Goal: Information Seeking & Learning: Learn about a topic

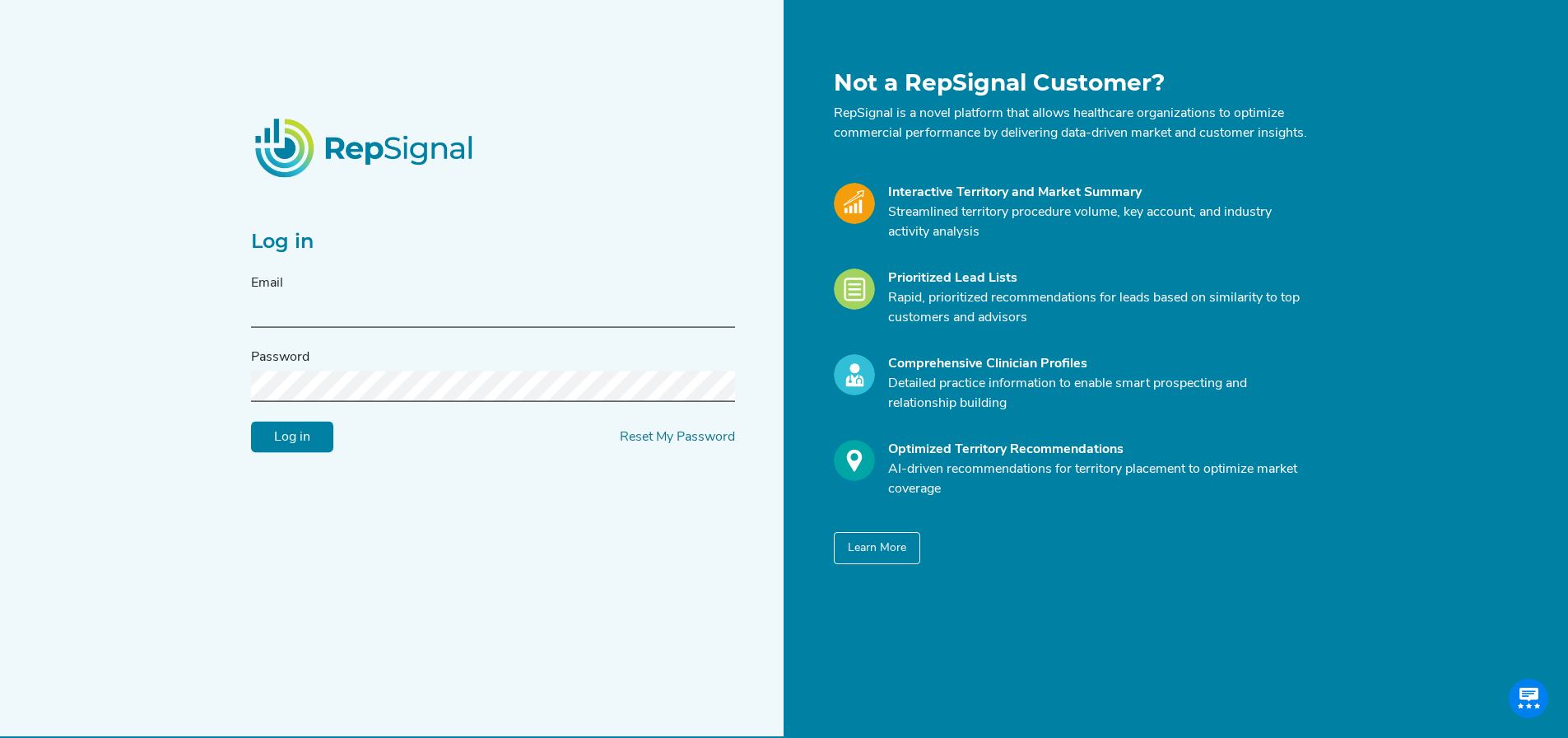
click at [316, 324] on input "text" at bounding box center [493, 312] width 484 height 30
type input "taylor.a.chaparro@medtronic.com"
click at [251, 422] on input "Log in" at bounding box center [292, 438] width 82 height 31
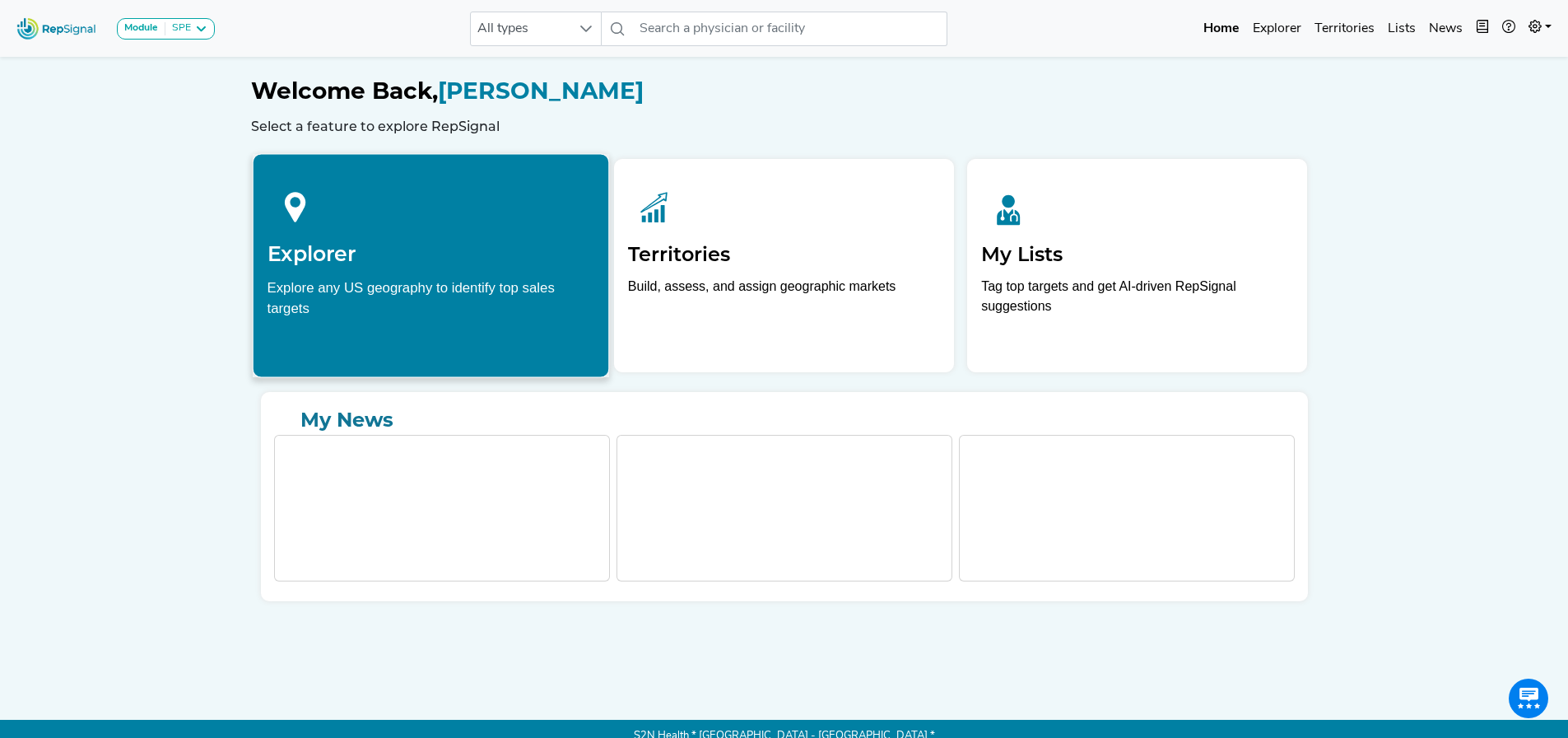
click at [323, 230] on icon at bounding box center [294, 206] width 56 height 56
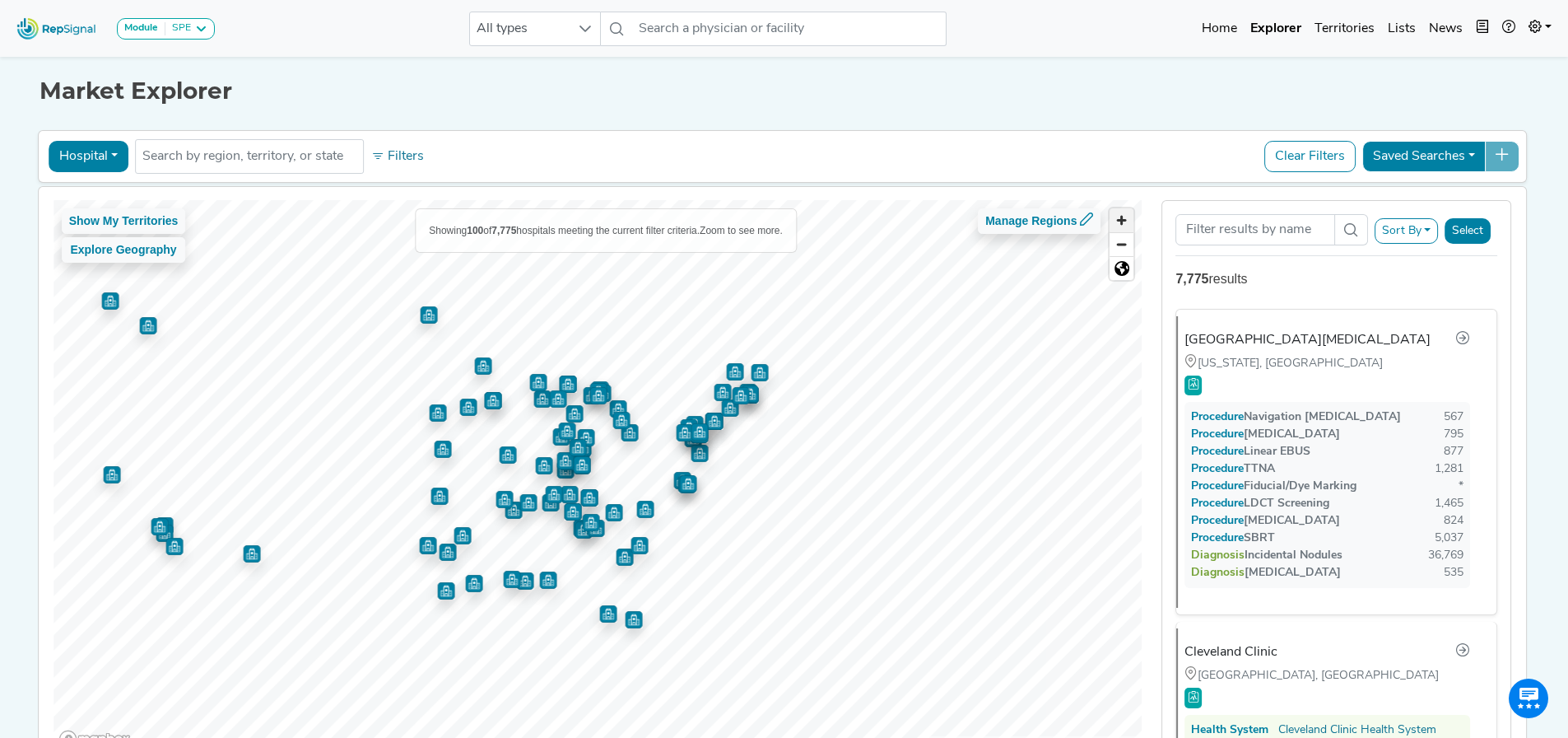
click at [1120, 215] on span "Zoom in" at bounding box center [1122, 220] width 24 height 24
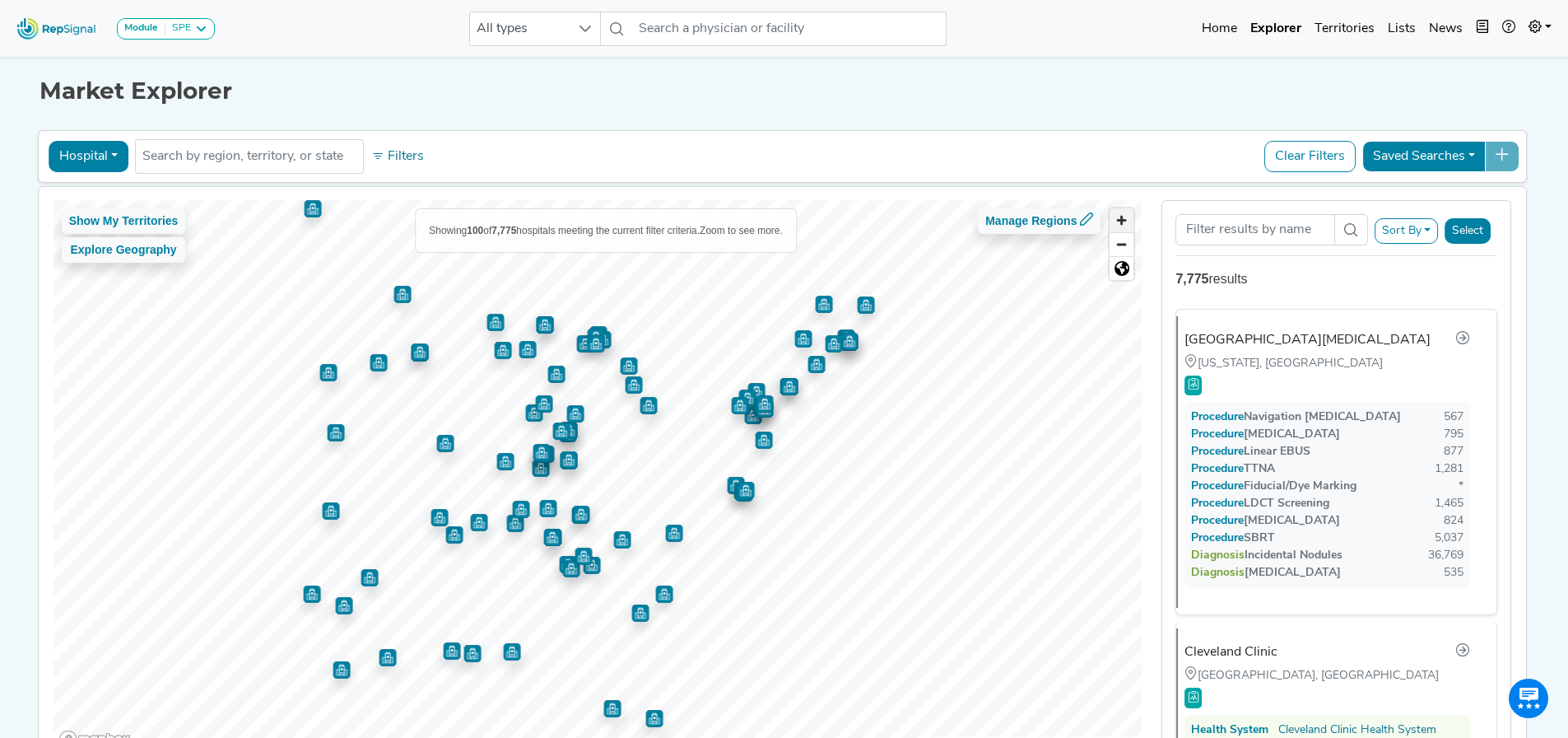
click at [1120, 215] on span "Zoom in" at bounding box center [1122, 220] width 24 height 24
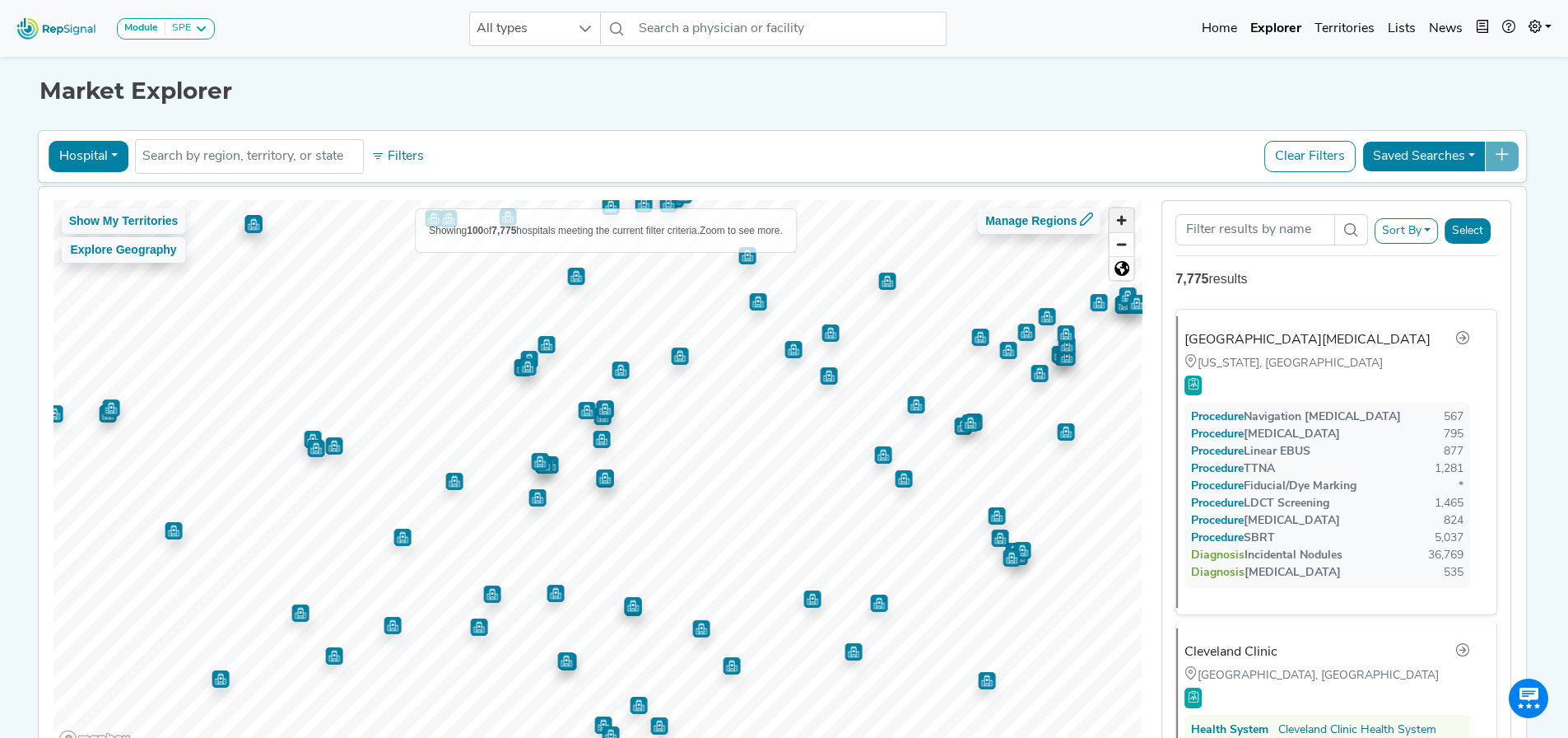
click at [1116, 215] on span "Zoom in" at bounding box center [1122, 220] width 24 height 24
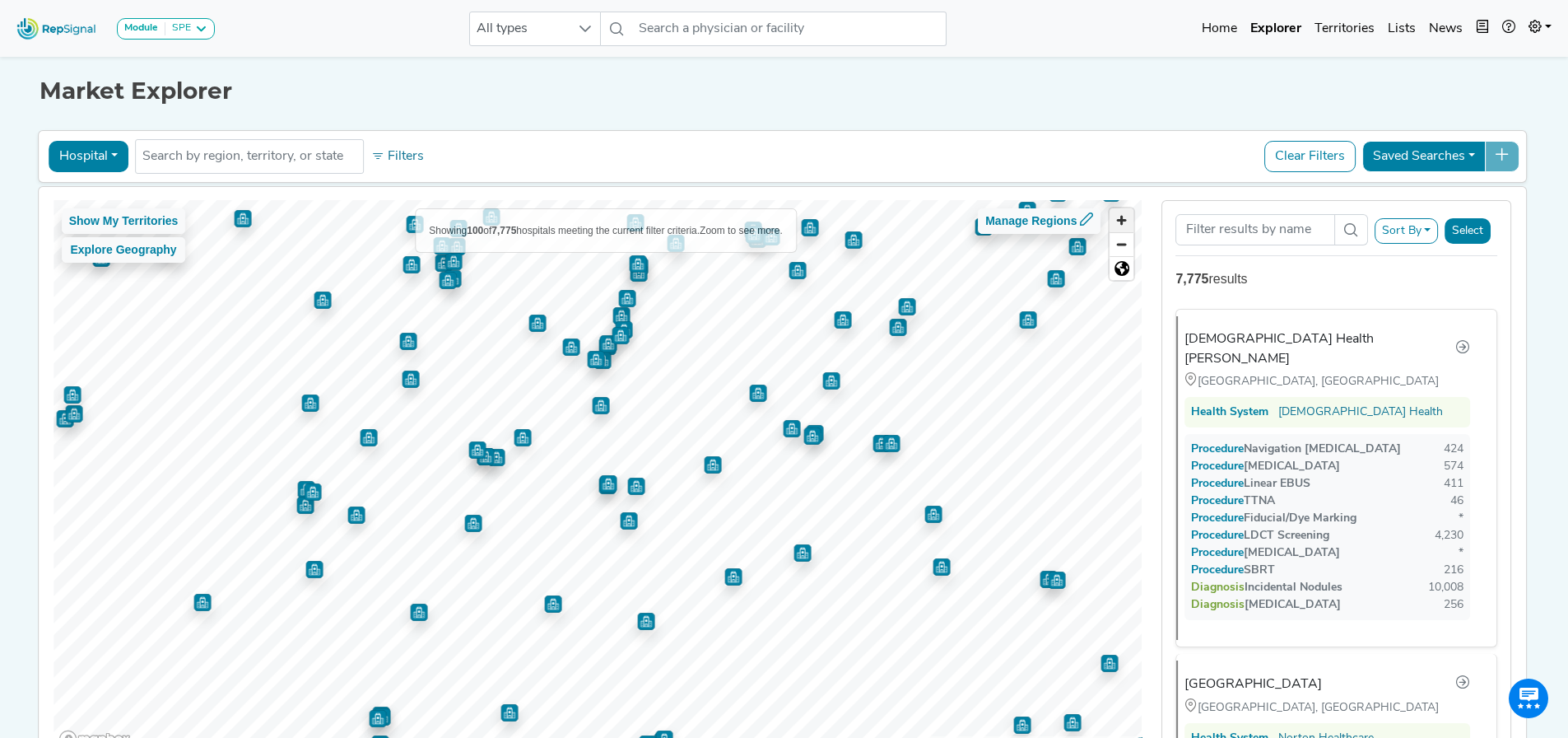
click at [1116, 215] on span "Zoom in" at bounding box center [1122, 220] width 24 height 24
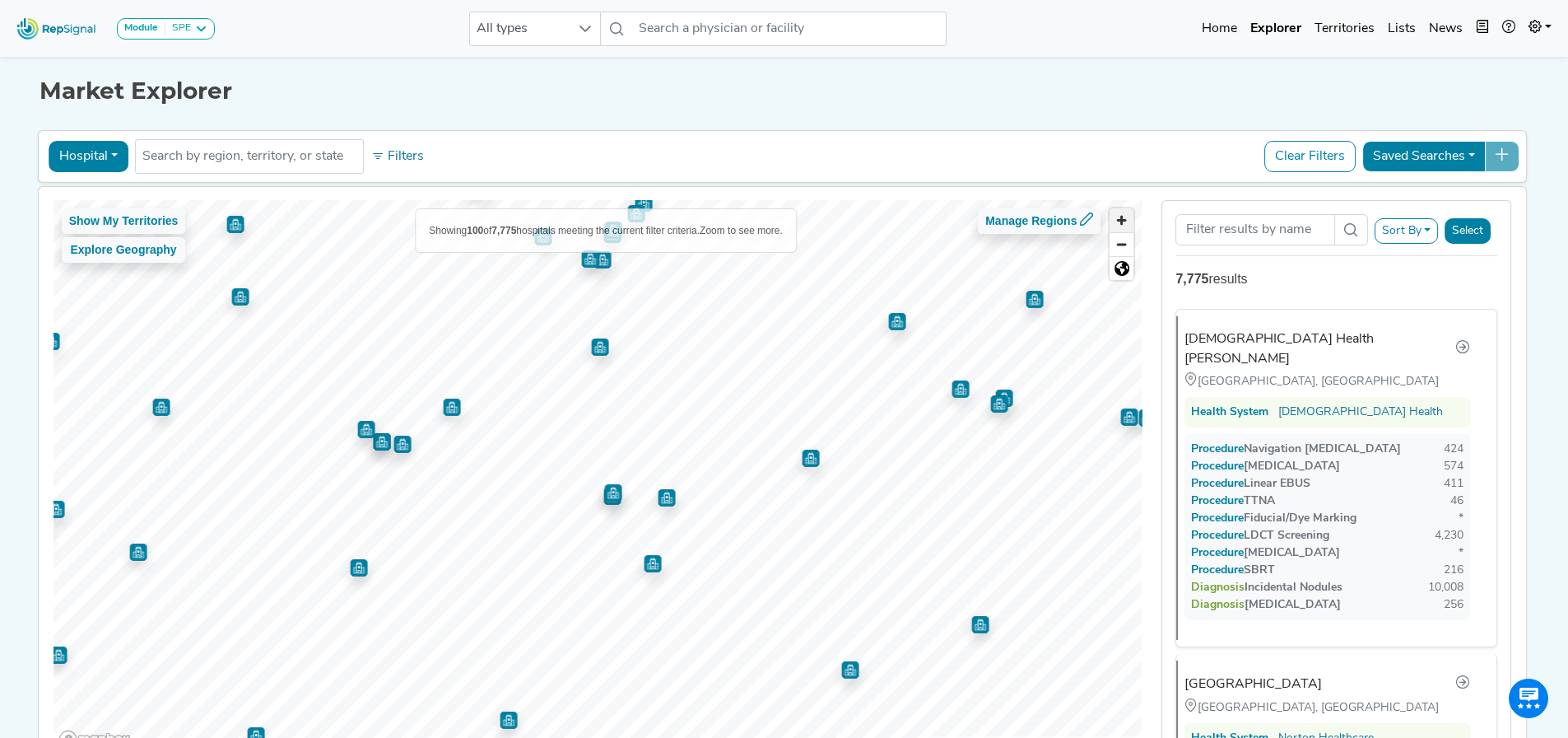
click at [1116, 215] on span "Zoom in" at bounding box center [1122, 220] width 24 height 24
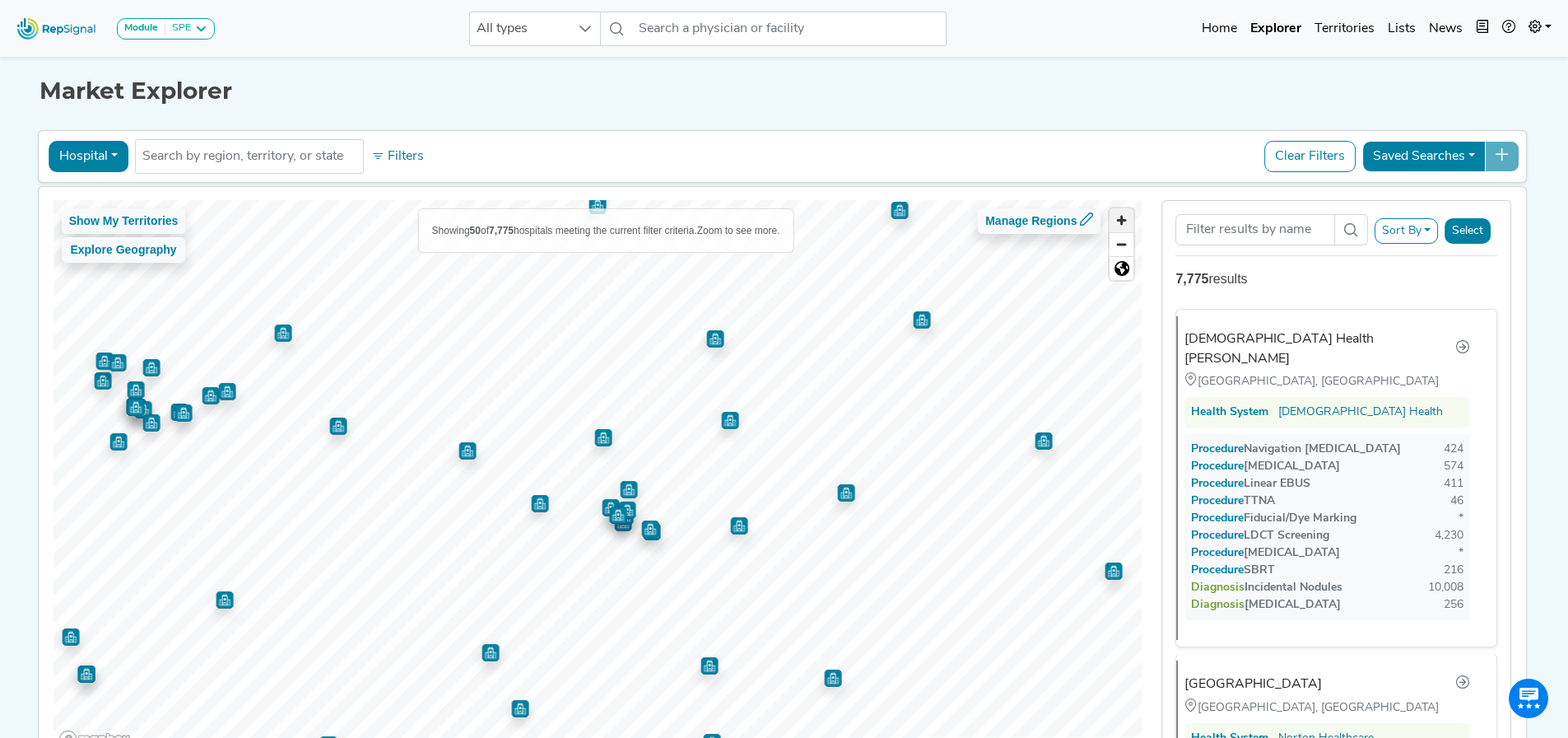
click at [1116, 215] on span "Zoom in" at bounding box center [1122, 220] width 24 height 24
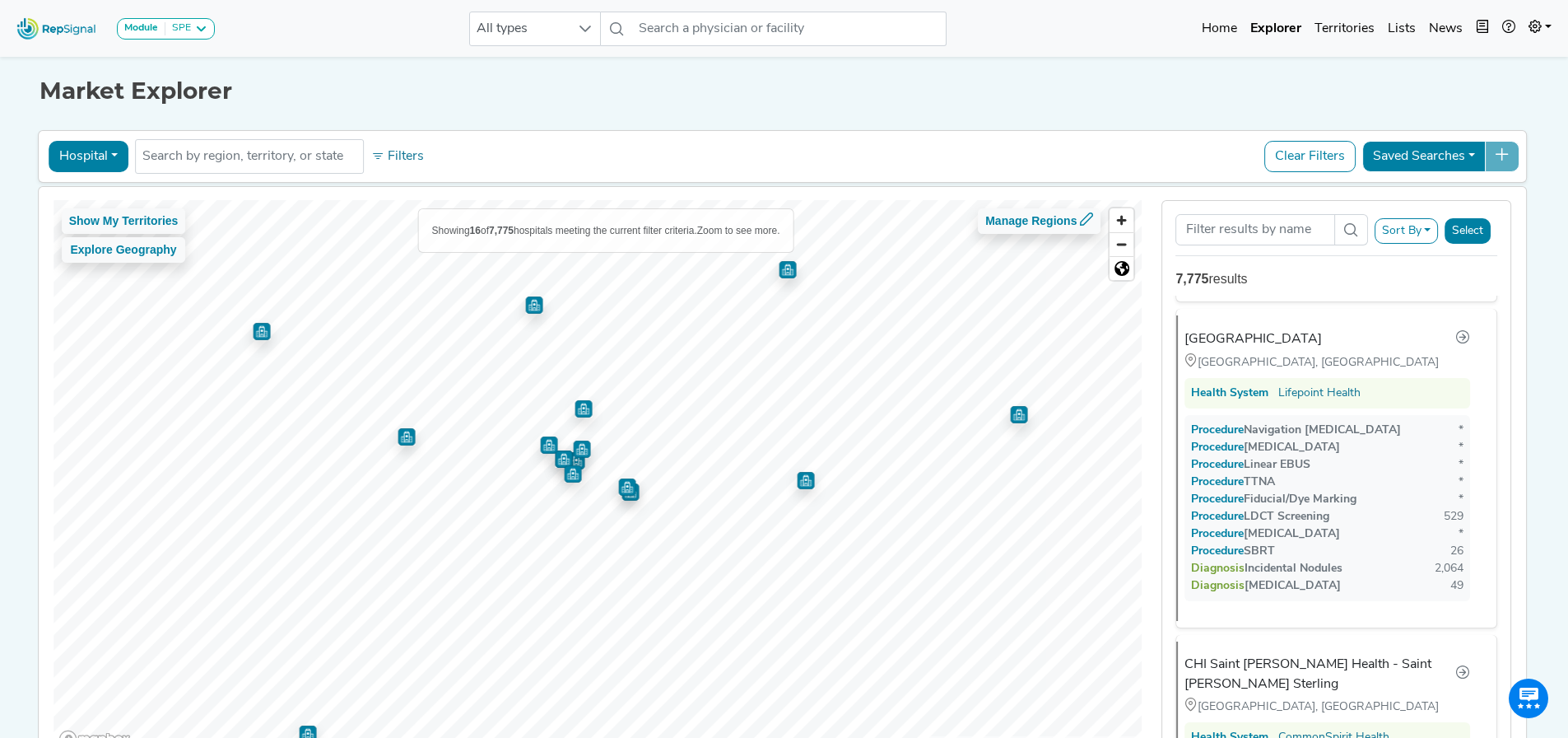
scroll to position [1013, 0]
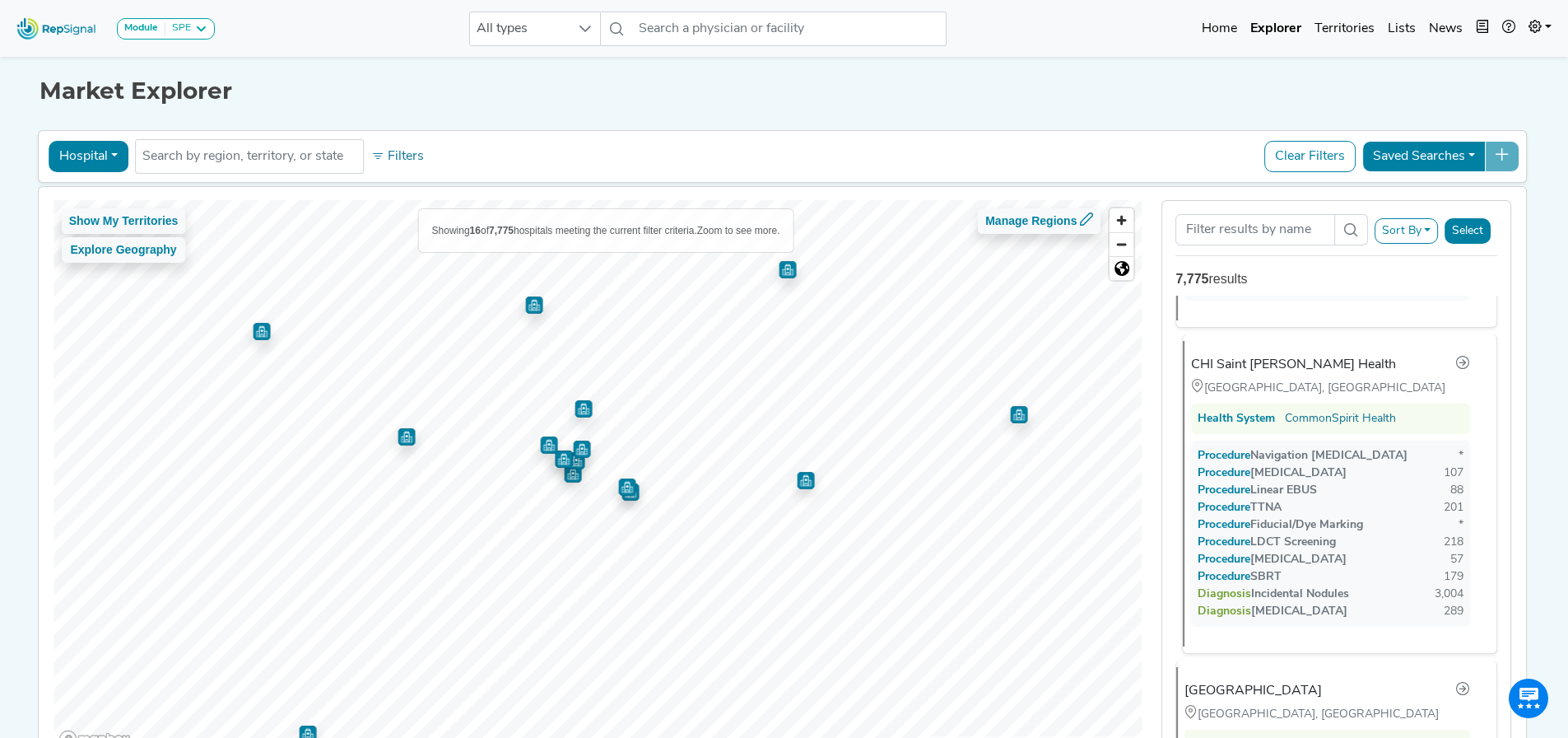
click at [1313, 355] on div "CHI Saint [PERSON_NAME] Health" at bounding box center [1294, 365] width 205 height 19
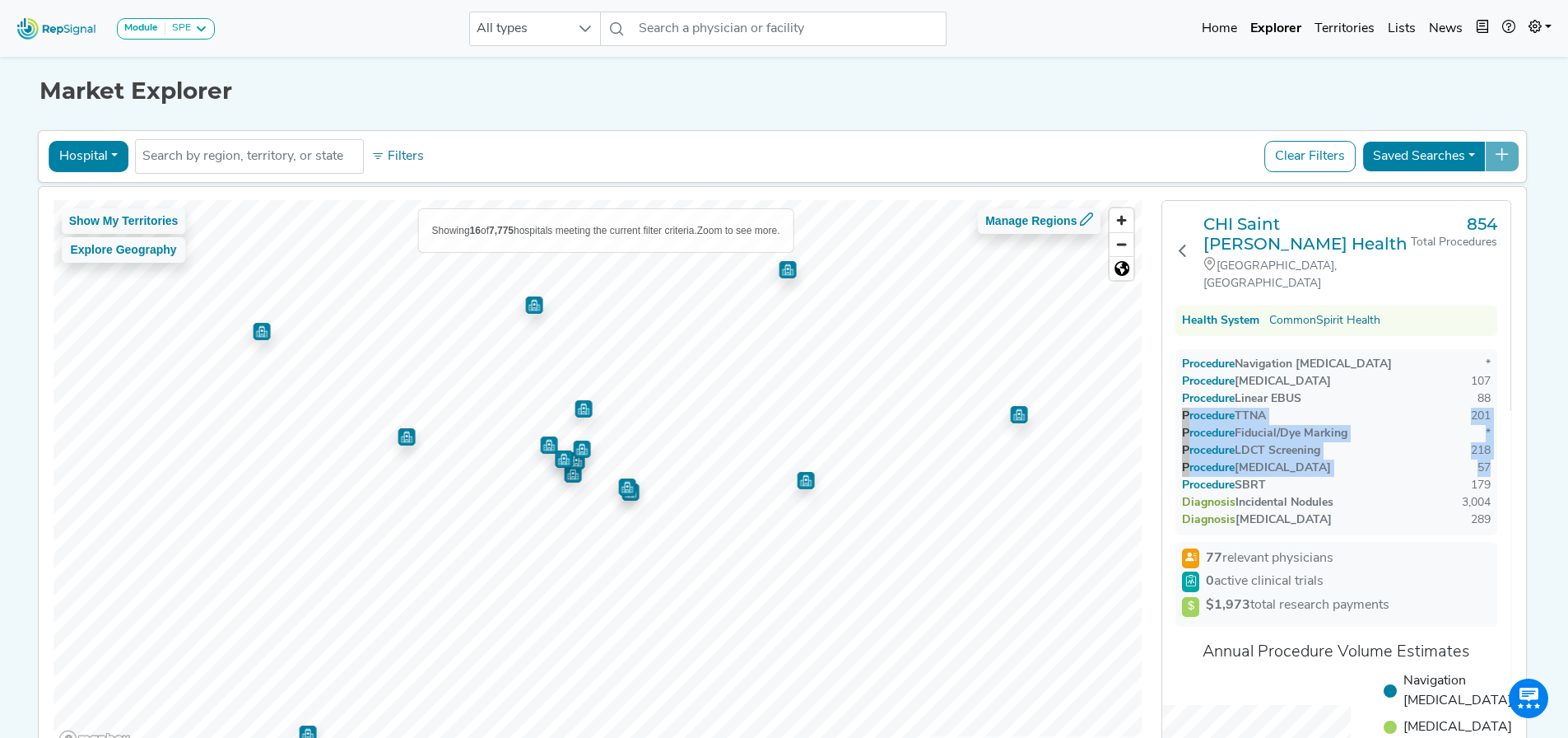
drag, startPoint x: 1505, startPoint y: 385, endPoint x: 1505, endPoint y: 454, distance: 69.0
click at [1505, 454] on div "CHI Saint Joseph Health Lexington, KY 854 Total Procedures Health System Common…" at bounding box center [1336, 589] width 348 height 777
click at [1521, 444] on div "CHI Saint Joseph Health Lexington, KY 854 Total Procedures Health System Common…" at bounding box center [1336, 477] width 369 height 554
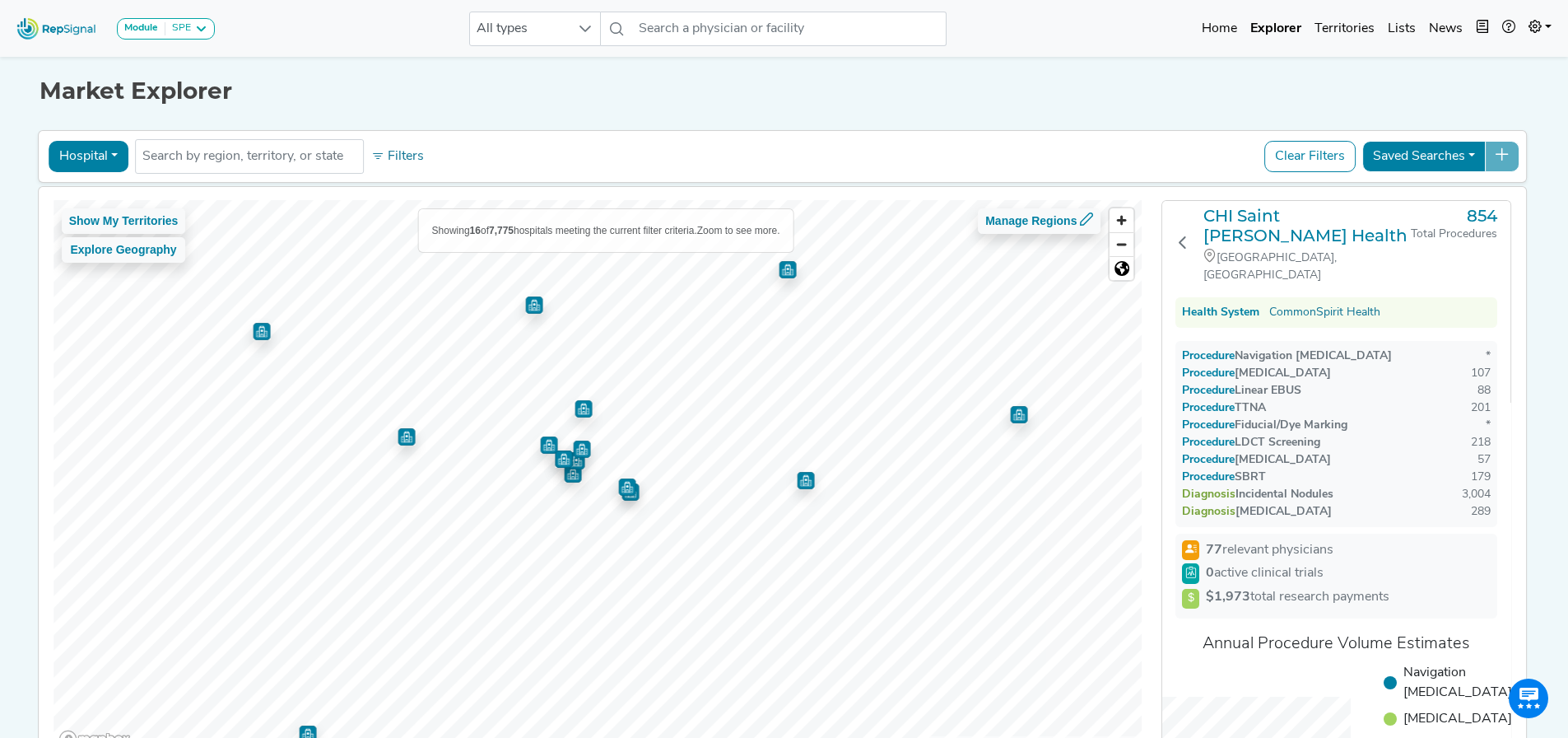
scroll to position [0, 0]
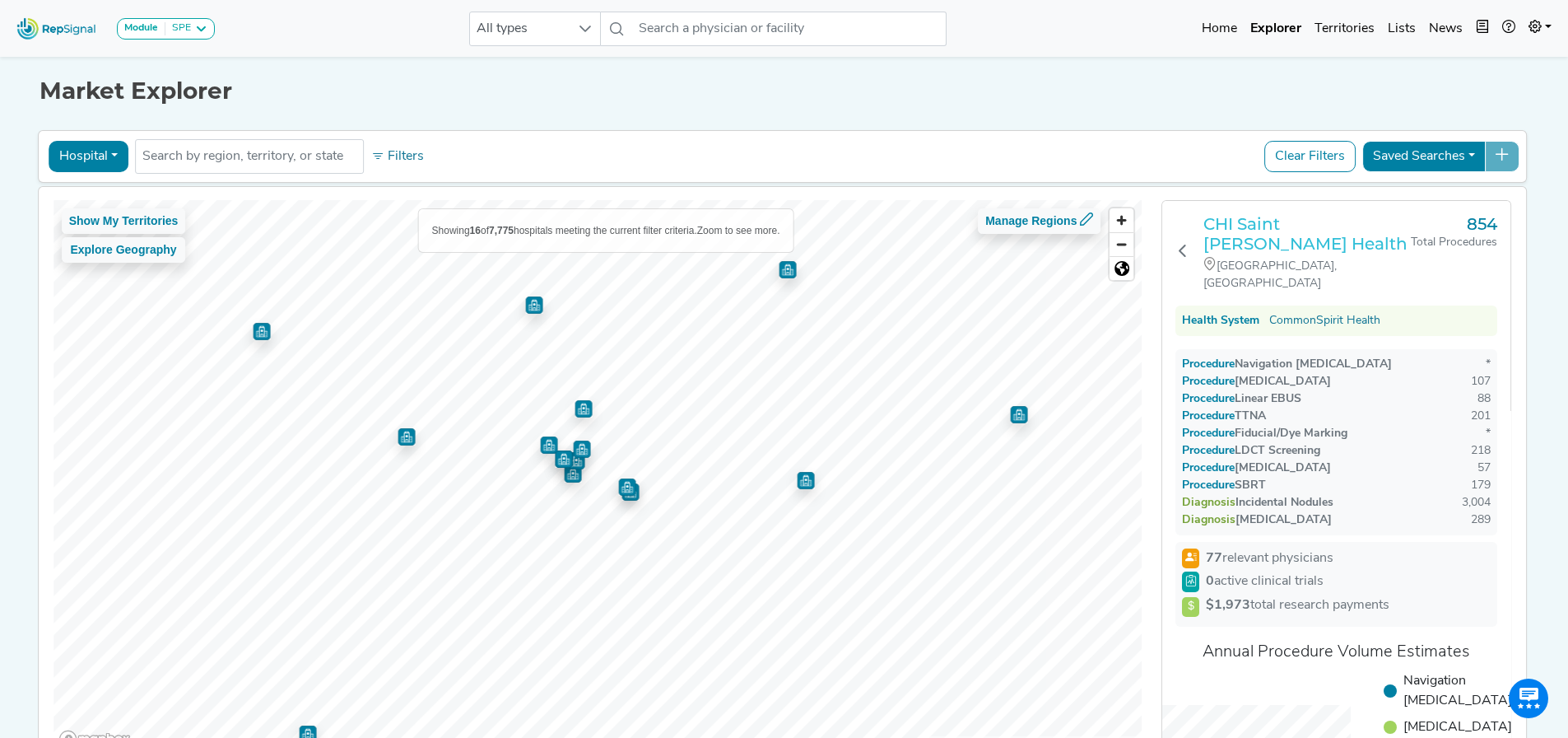
click at [1286, 224] on h3 "CHI Saint [PERSON_NAME] Health" at bounding box center [1307, 234] width 208 height 40
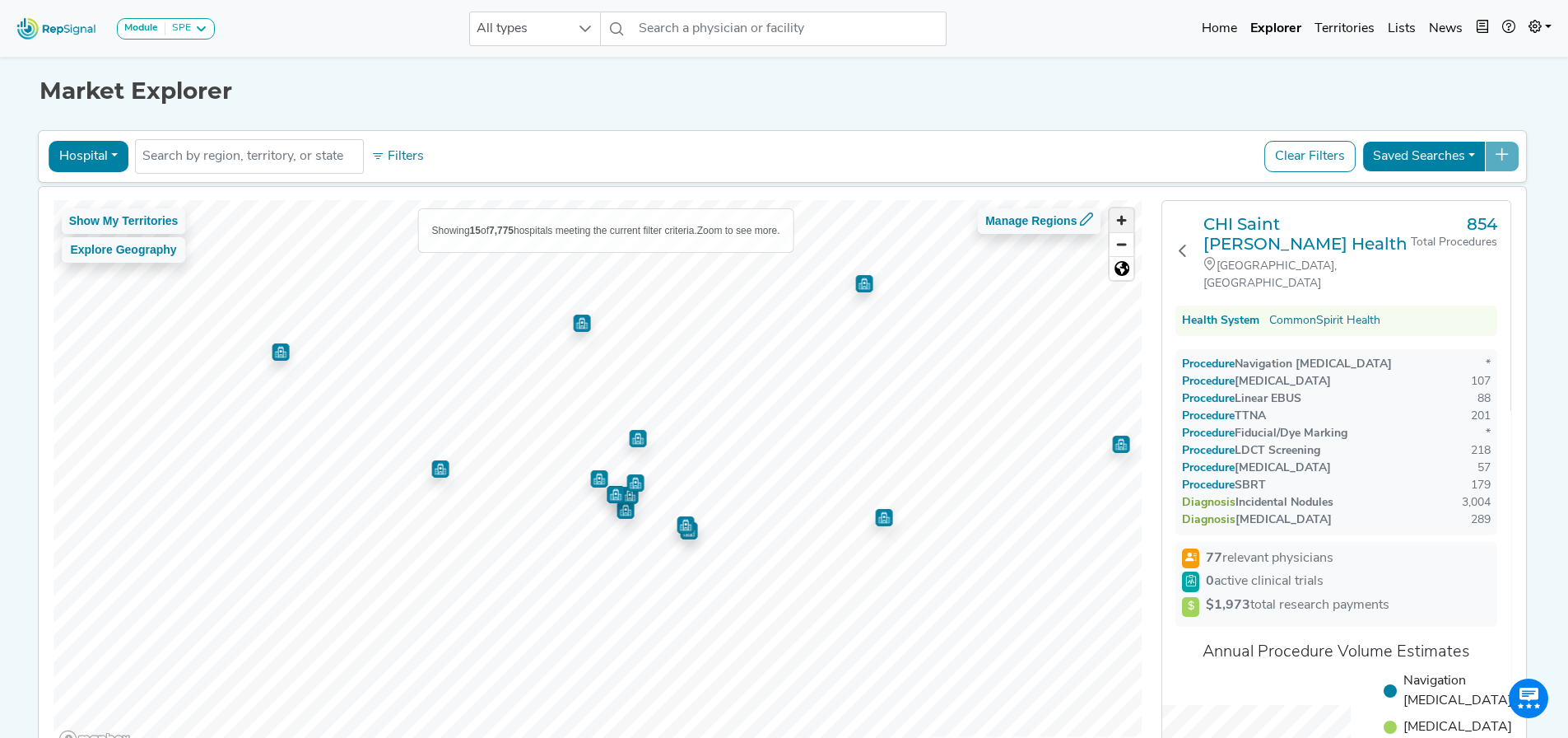
click at [1120, 222] on span "Zoom in" at bounding box center [1122, 220] width 24 height 24
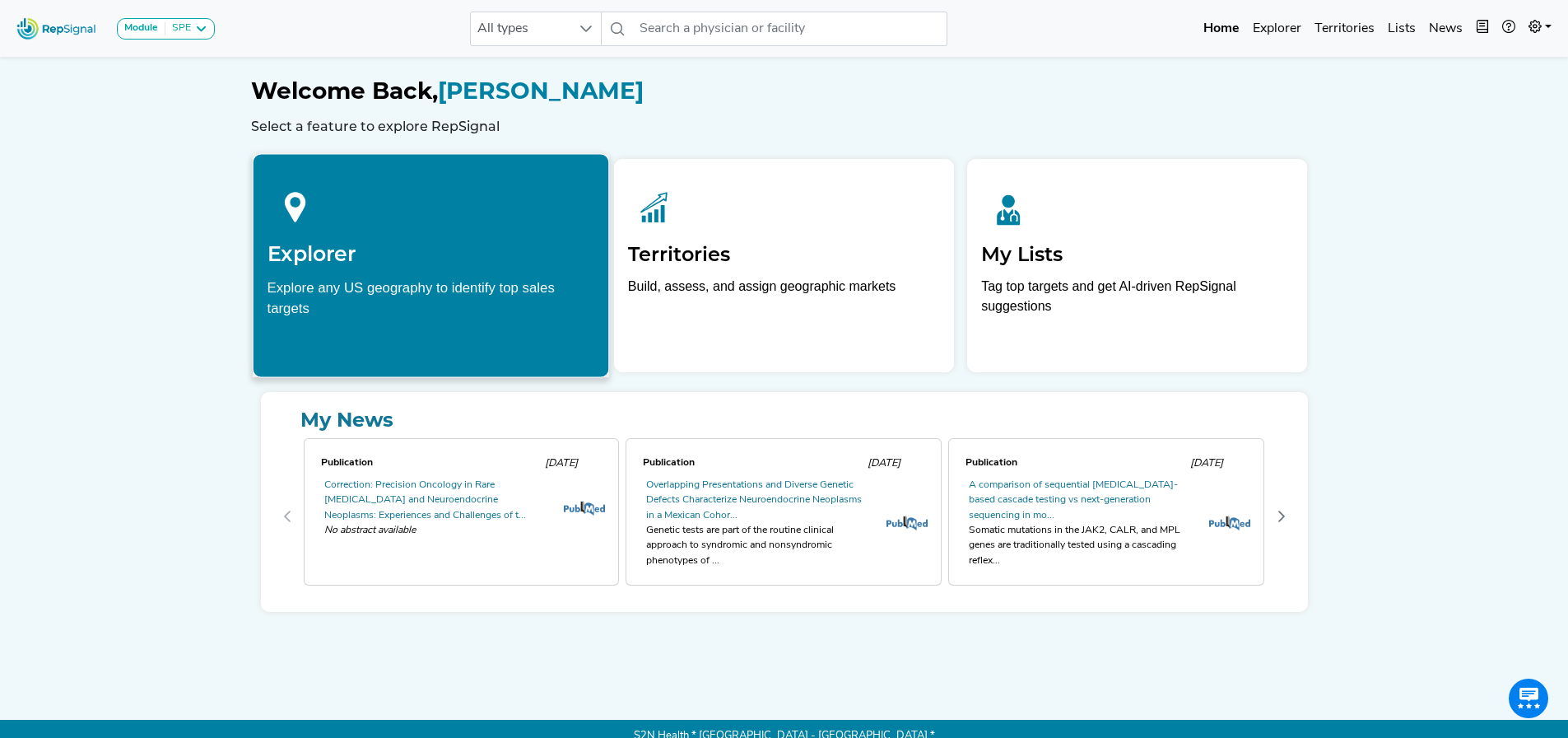
click at [446, 267] on div "Explorer Explore any US geography to identify top sales targets" at bounding box center [430, 248] width 356 height 188
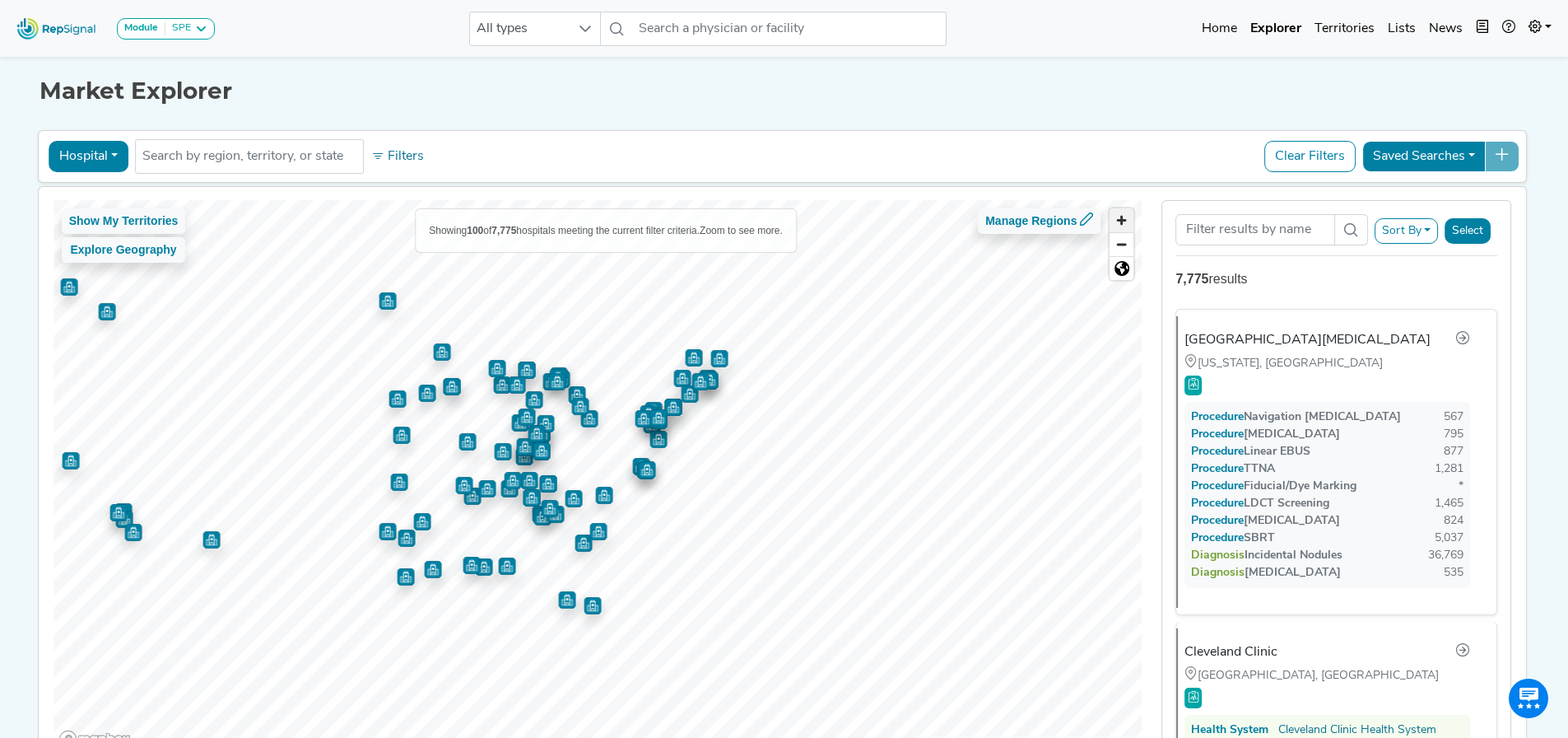
click at [1130, 219] on span "Zoom in" at bounding box center [1122, 220] width 24 height 24
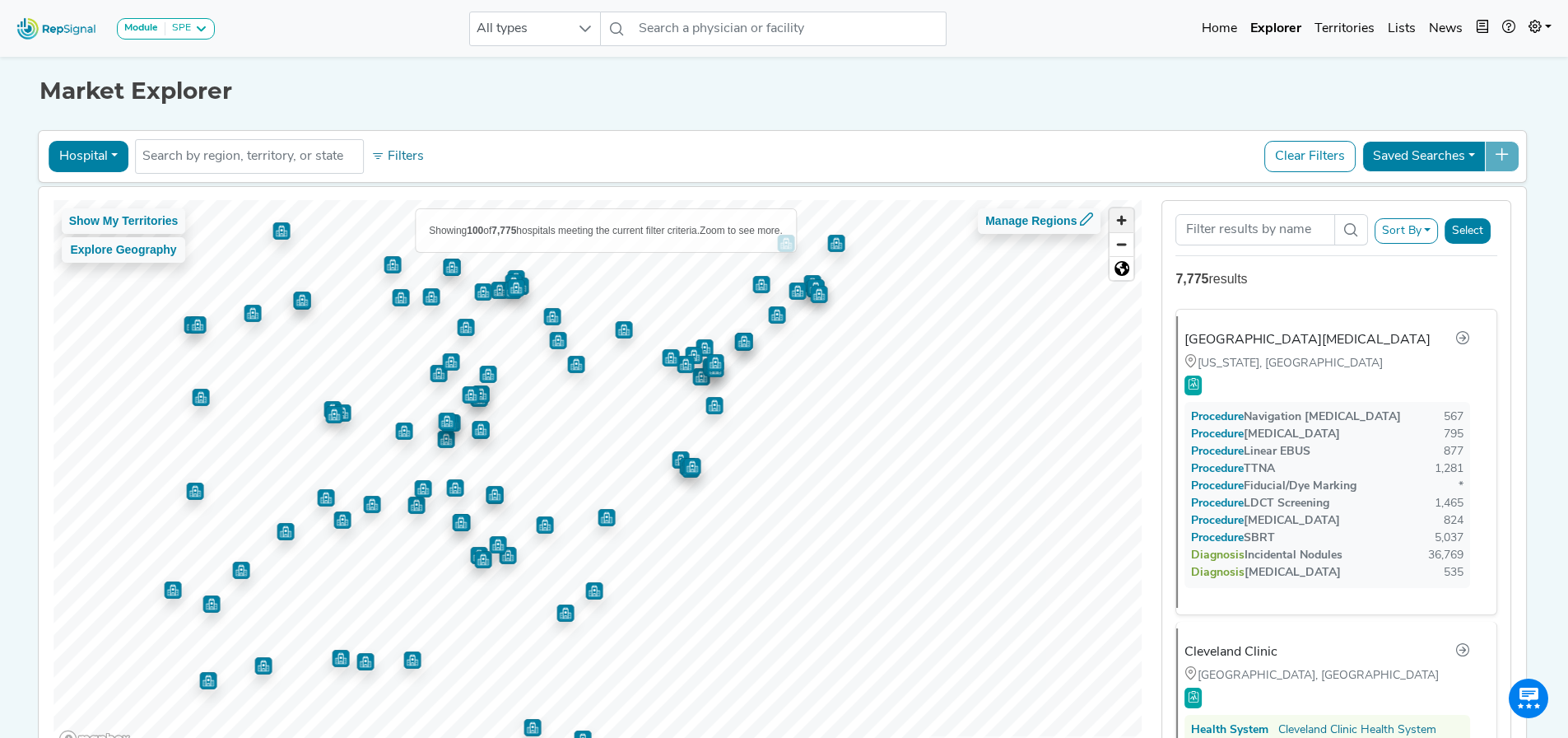
click at [1130, 219] on span "Zoom in" at bounding box center [1122, 220] width 24 height 24
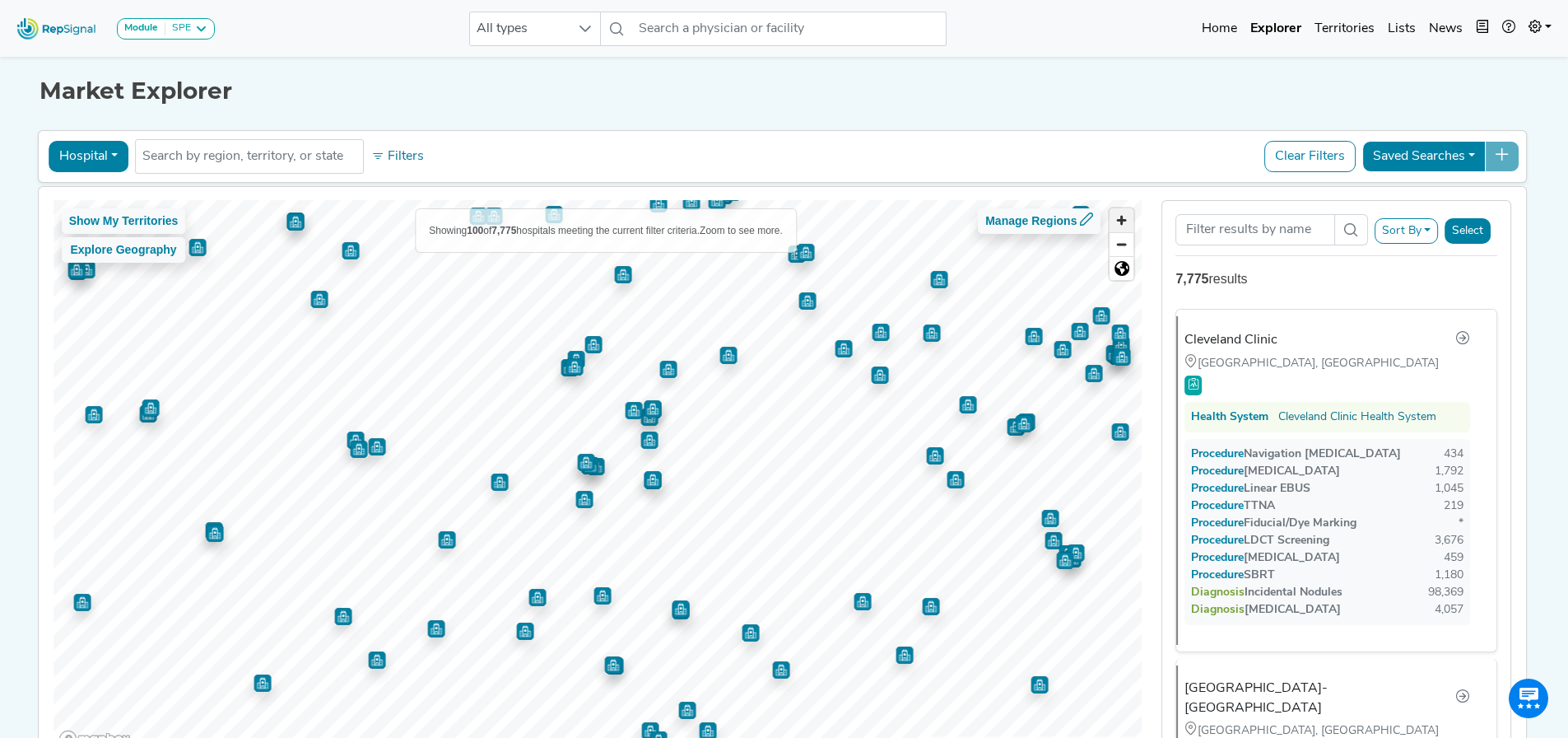
click at [1117, 213] on span "Zoom in" at bounding box center [1122, 220] width 24 height 24
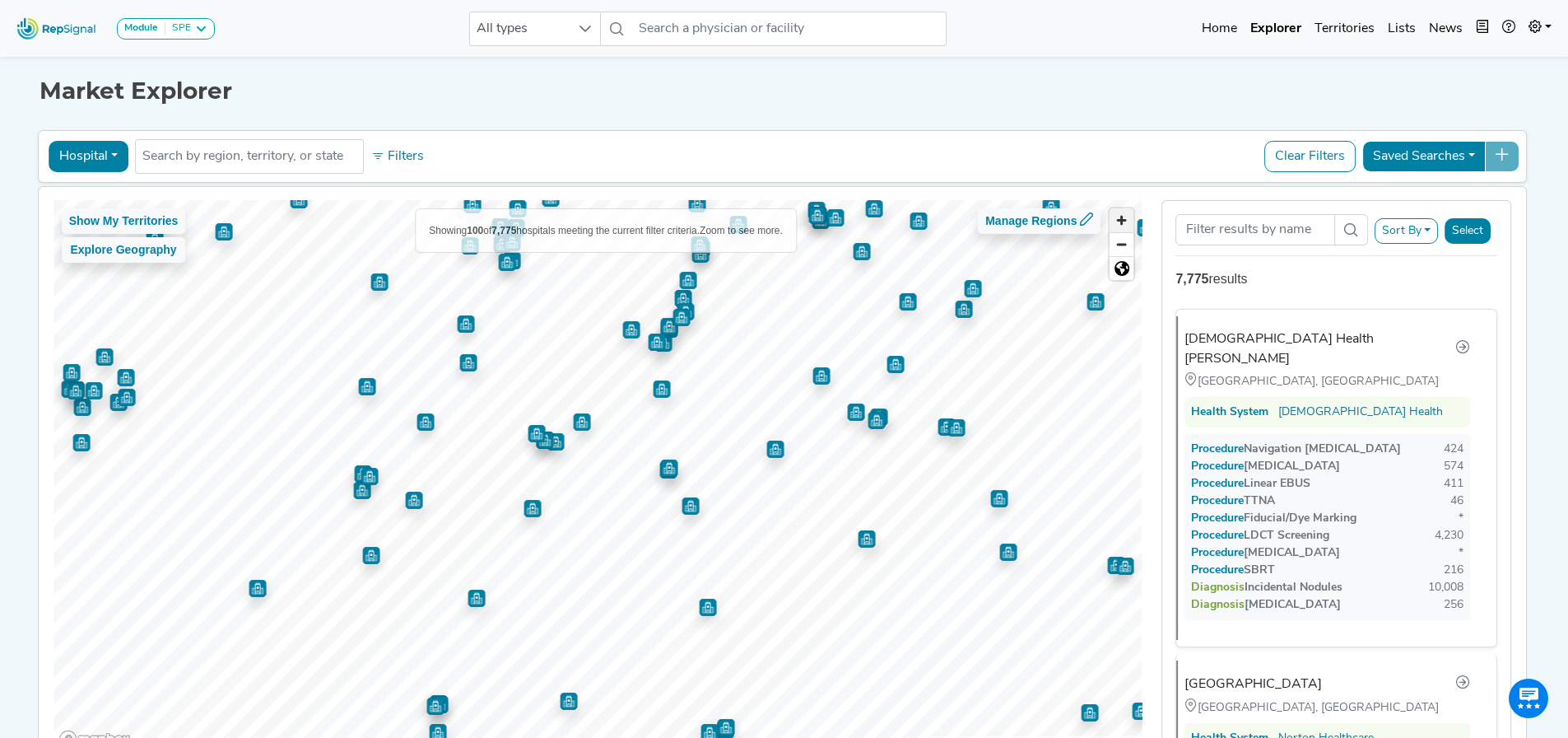
click at [1128, 220] on span "Zoom in" at bounding box center [1122, 220] width 24 height 24
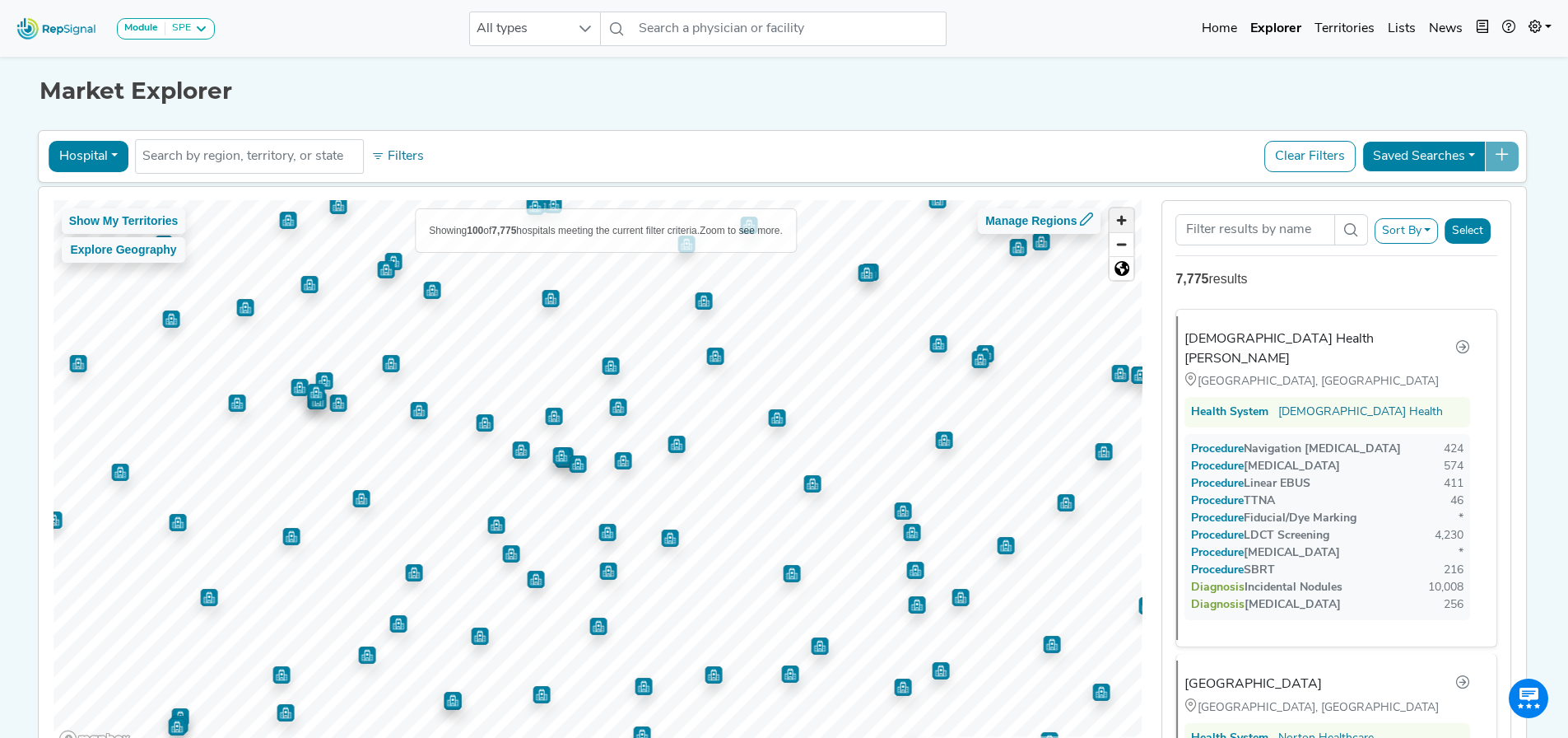
click at [1124, 217] on span "Zoom in" at bounding box center [1122, 220] width 24 height 24
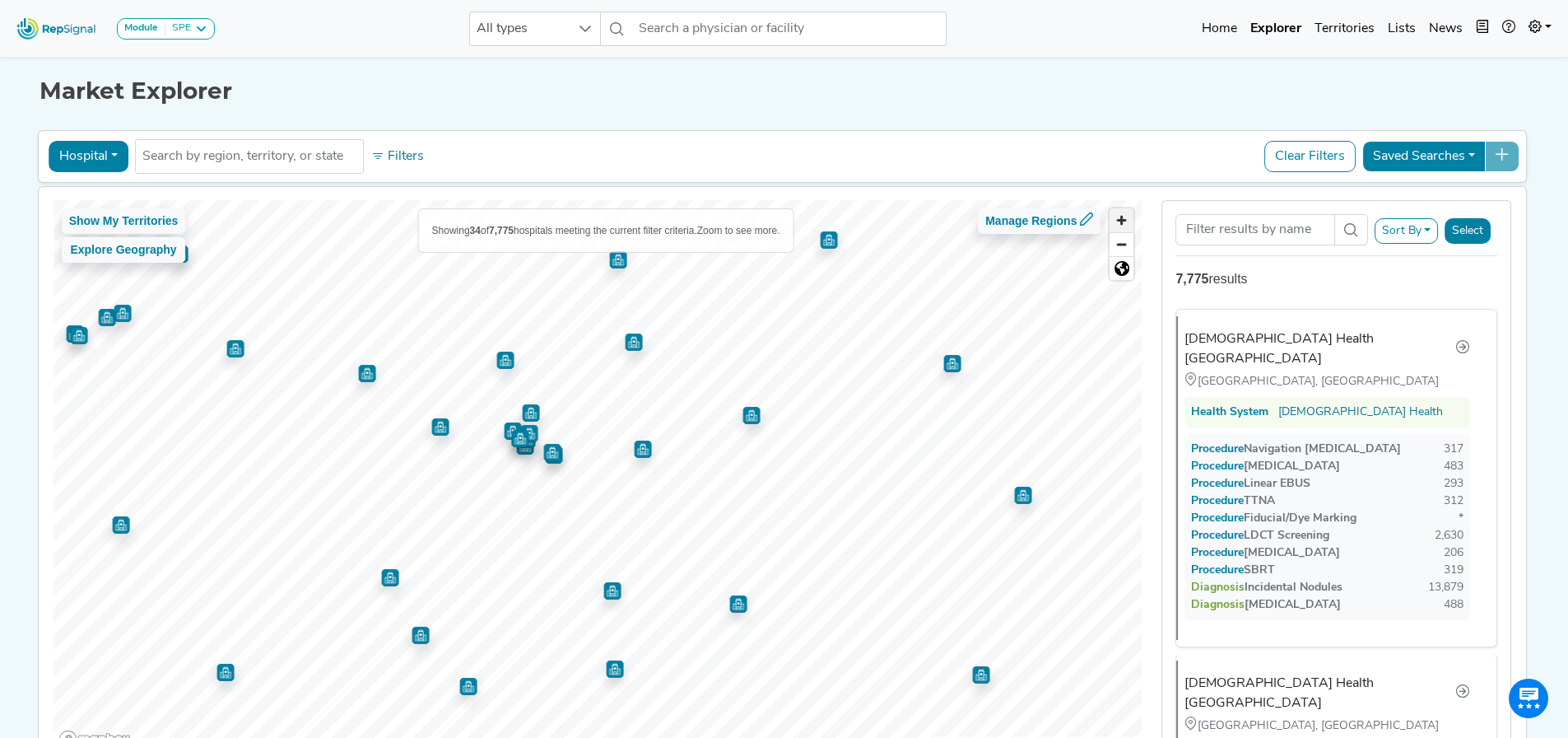
click at [1124, 217] on span "Zoom in" at bounding box center [1122, 220] width 24 height 24
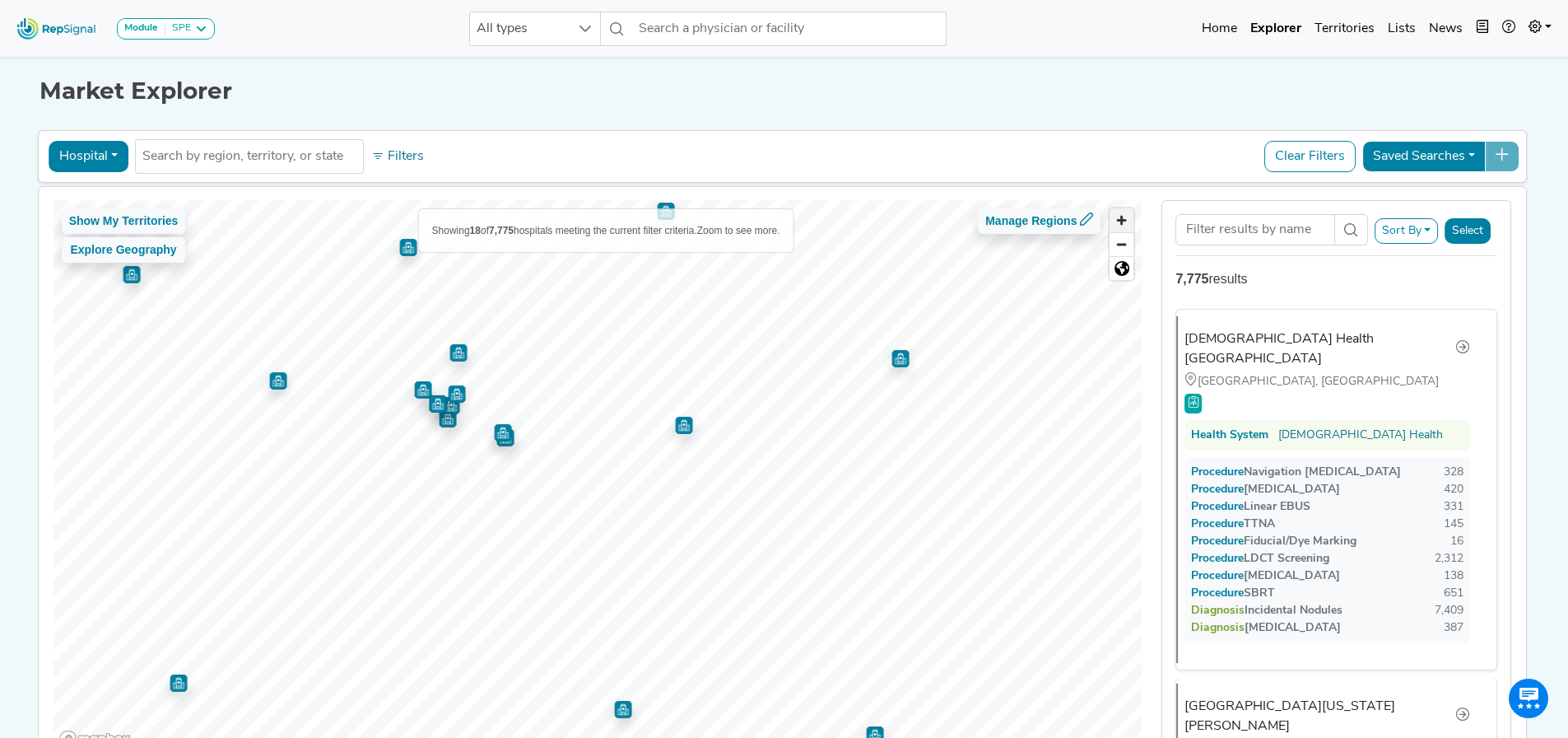
click at [1124, 217] on span "Zoom in" at bounding box center [1122, 220] width 24 height 24
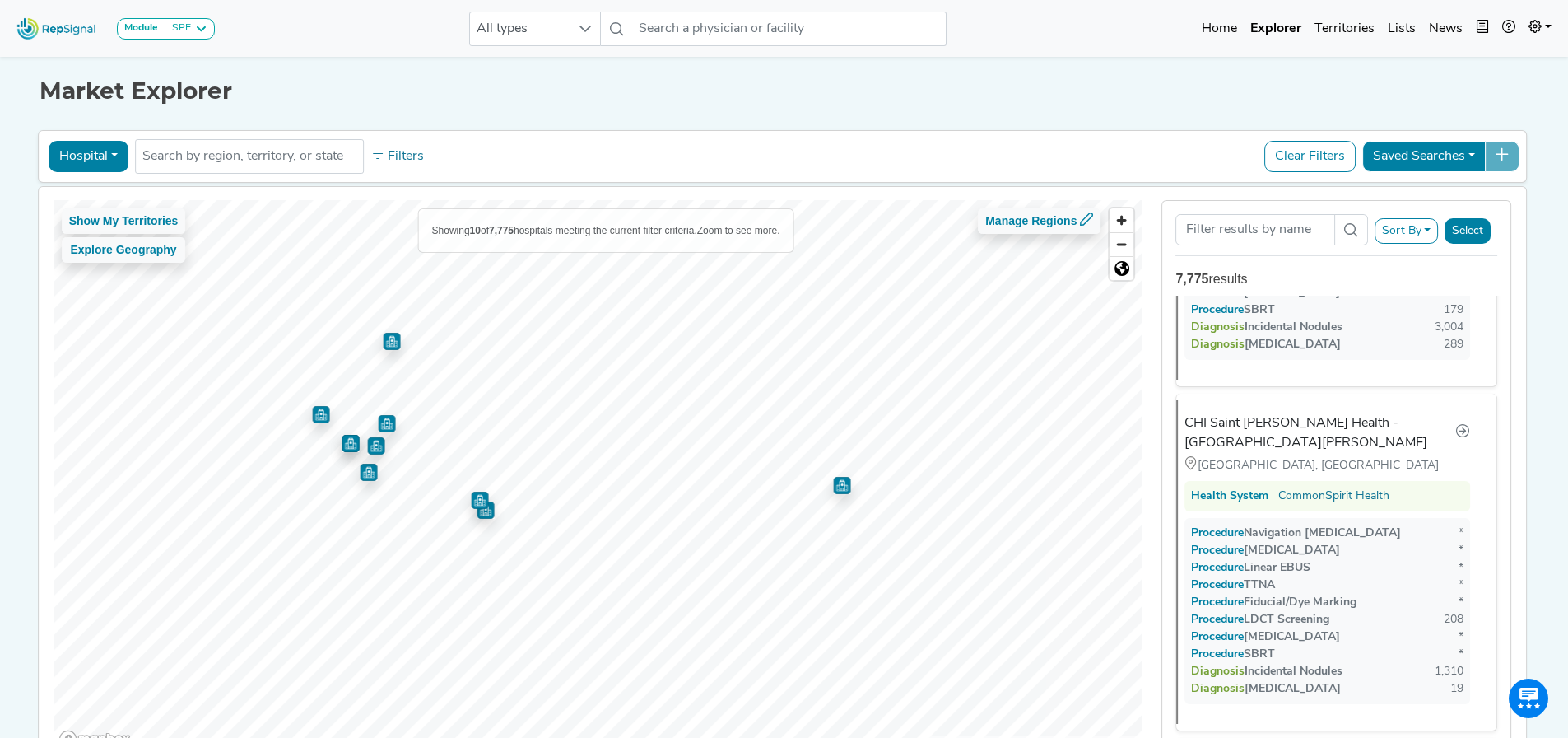
scroll to position [1319, 0]
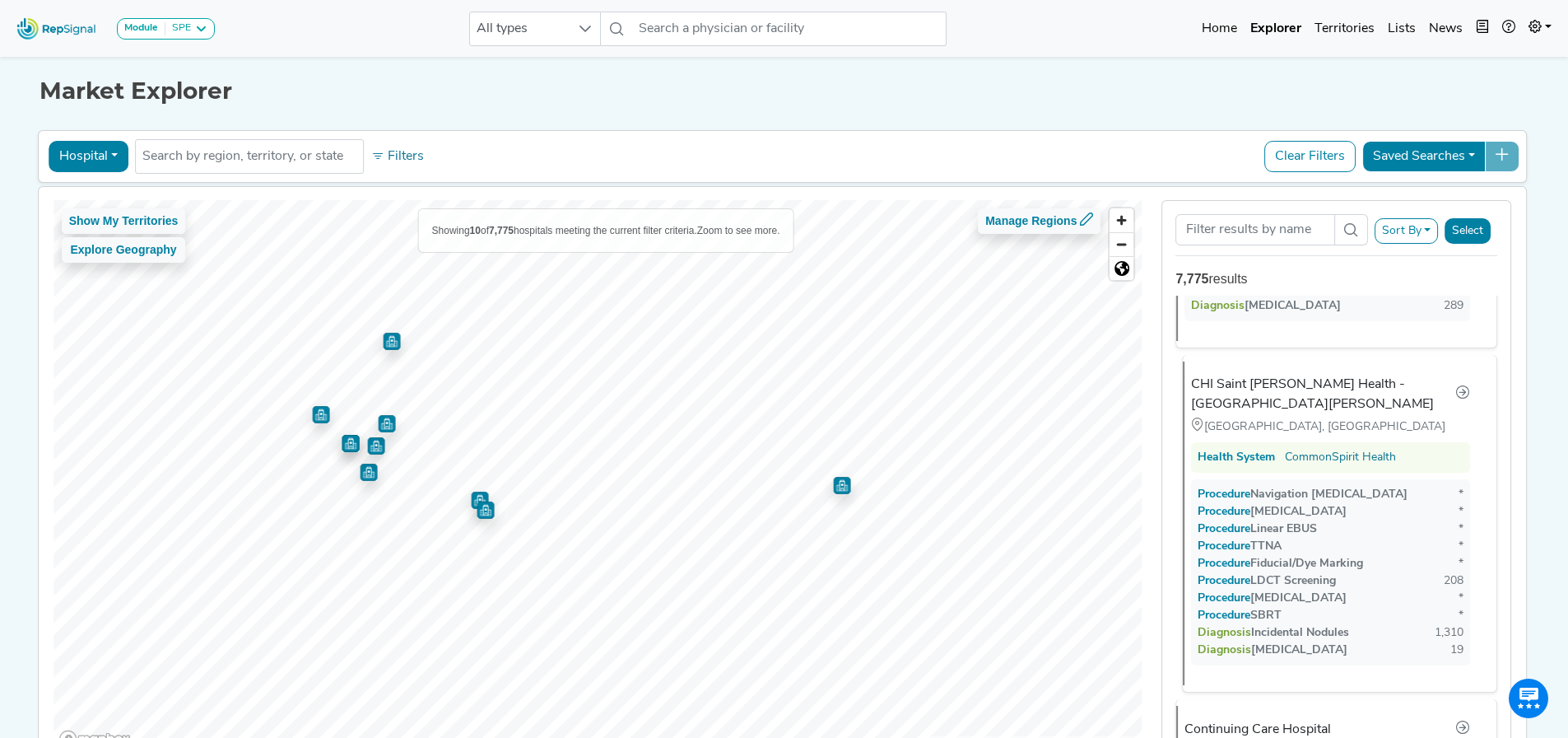
click at [1346, 374] on div "CHI Saint Joseph Health - Saint Joseph East" at bounding box center [1323, 394] width 264 height 40
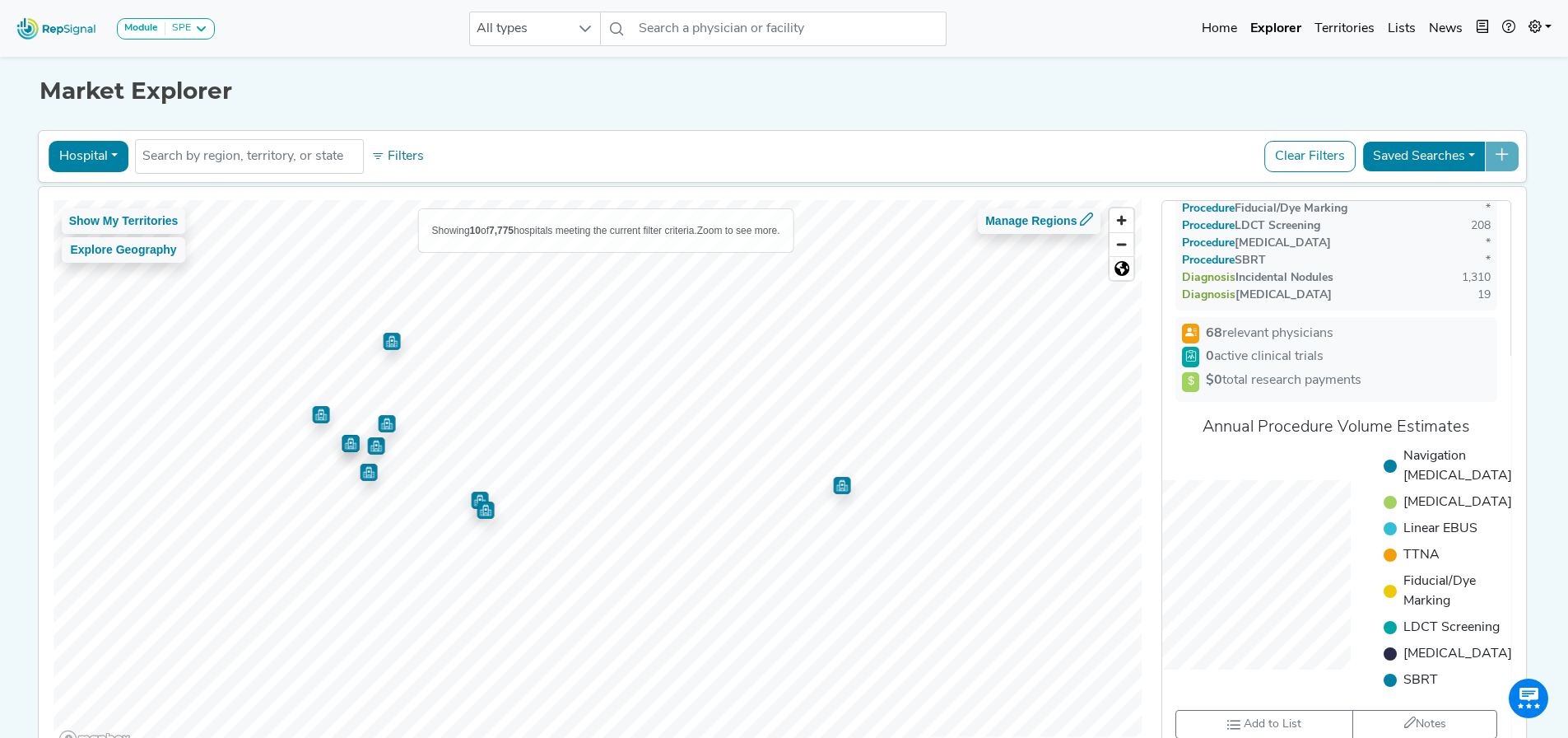
scroll to position [0, 0]
